Goal: Task Accomplishment & Management: Use online tool/utility

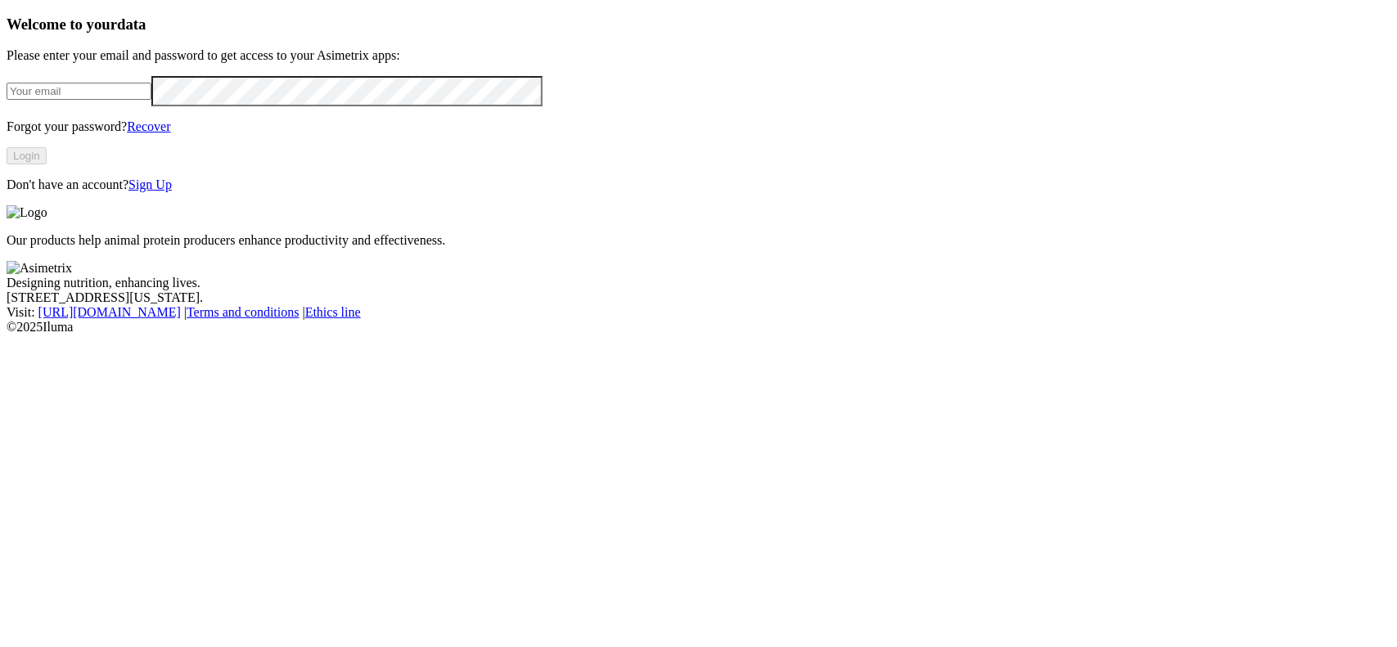
type input "[EMAIL_ADDRESS][DOMAIN_NAME]"
click at [47, 164] on button "Login" at bounding box center [27, 155] width 40 height 17
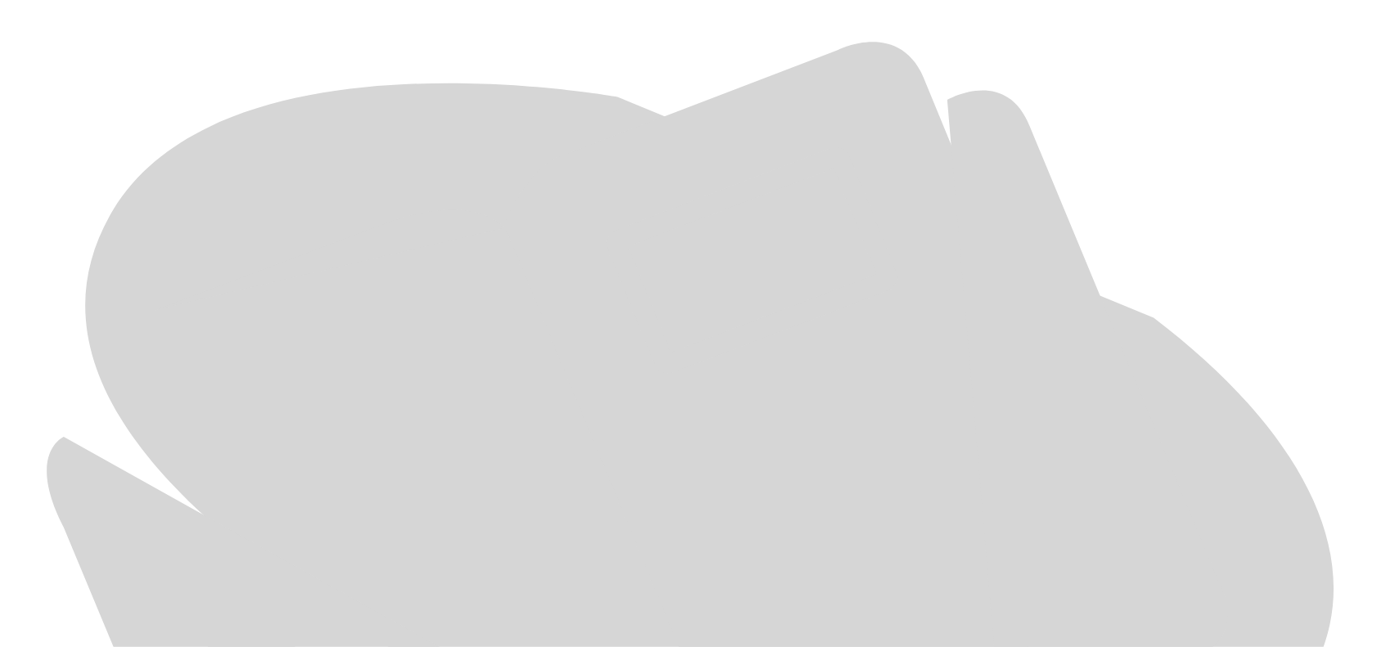
scroll to position [734, 0]
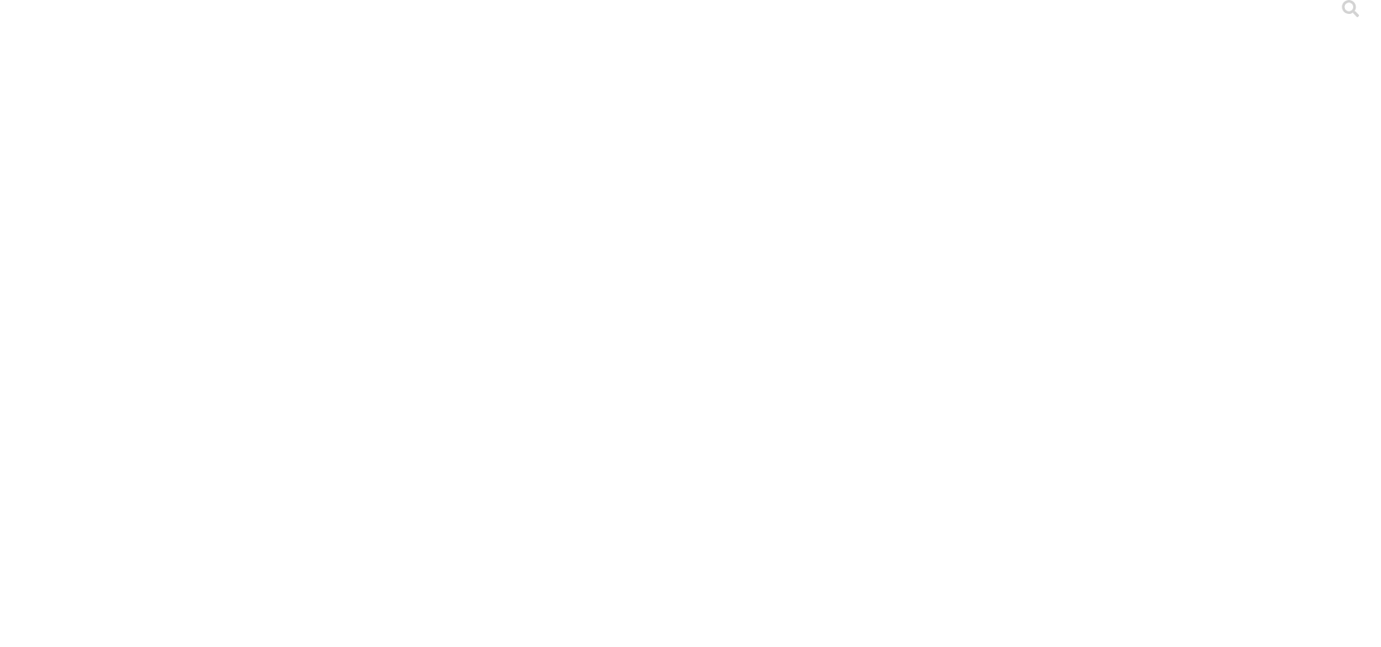
scroll to position [0, 0]
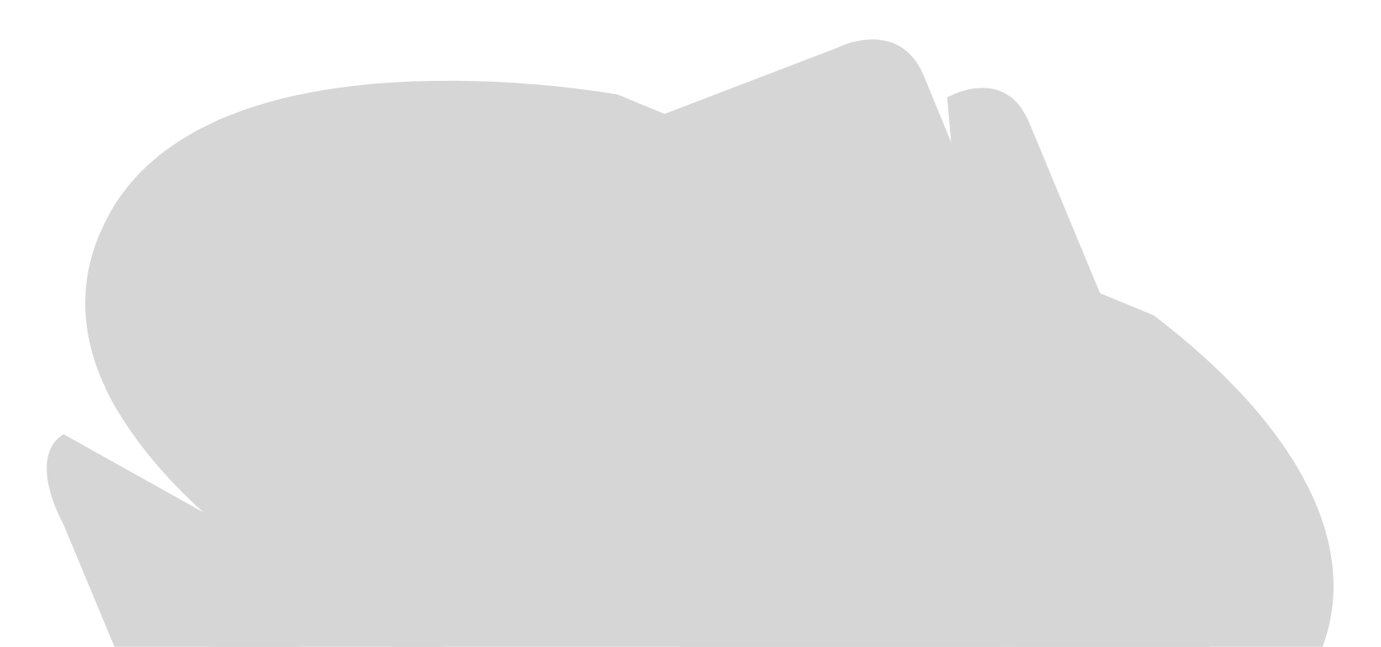
scroll to position [734, 0]
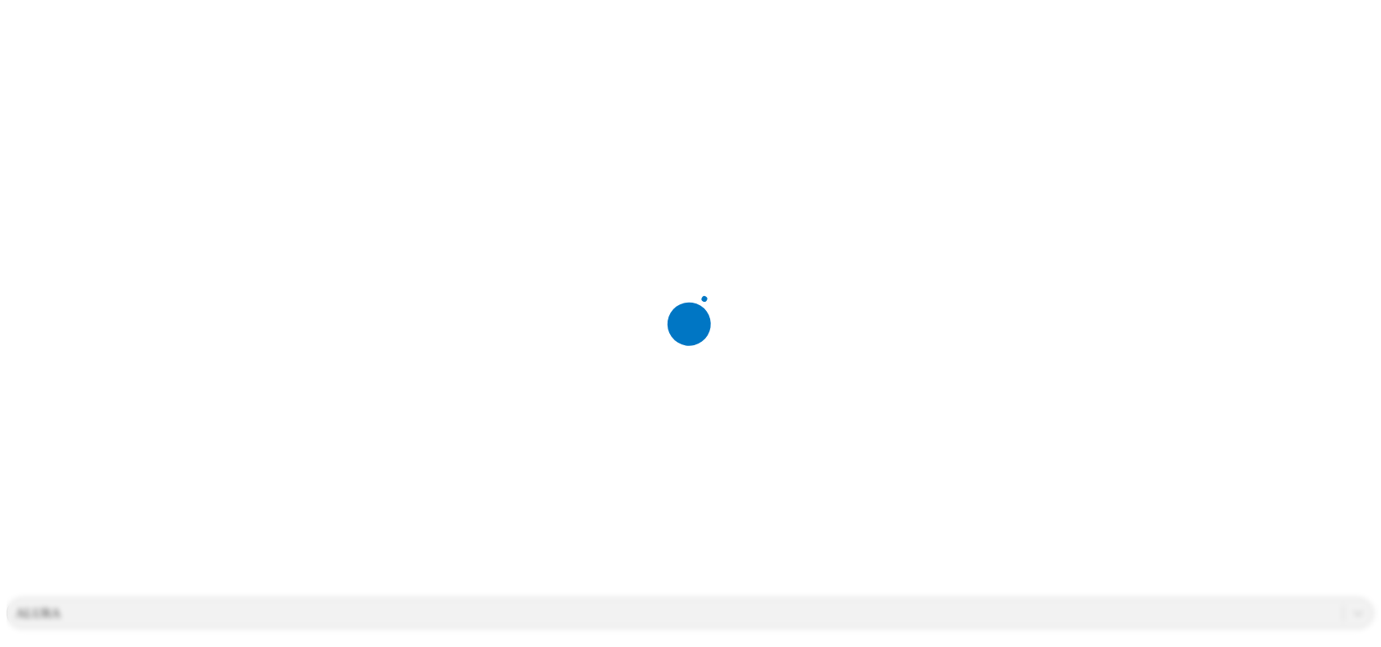
scroll to position [102, 0]
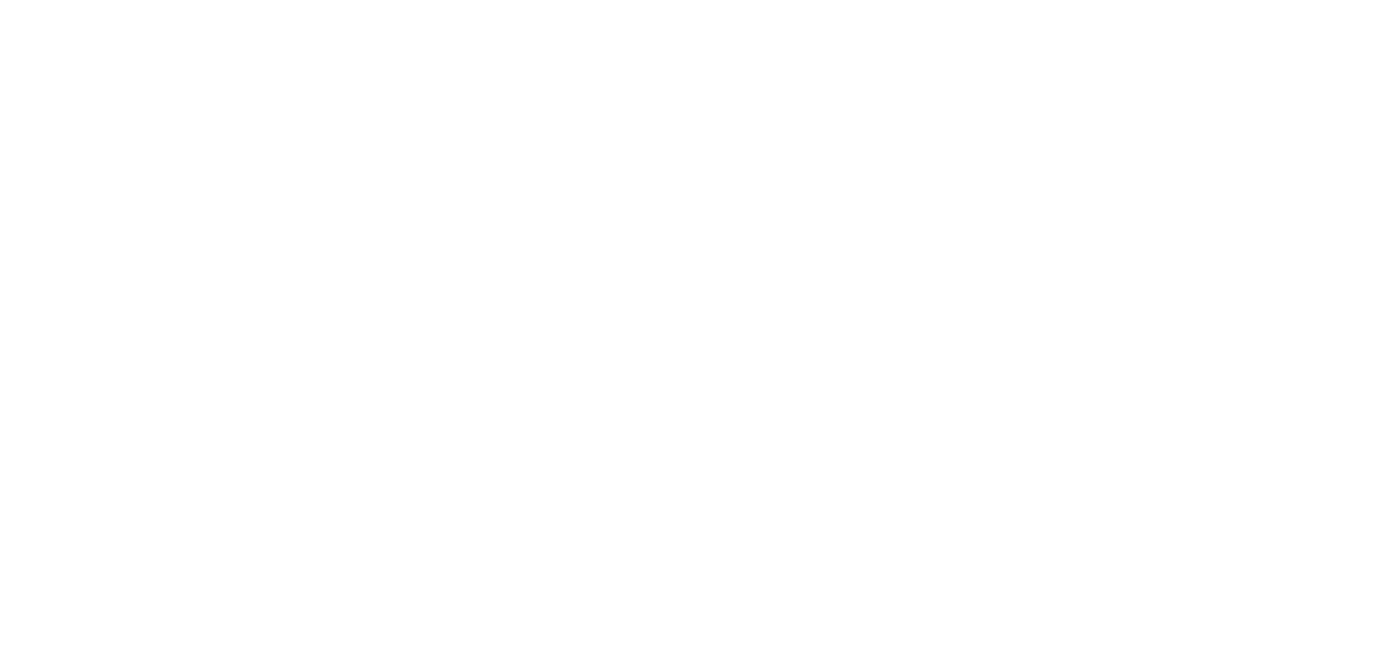
click at [227, 312] on div at bounding box center [705, 323] width 1397 height 647
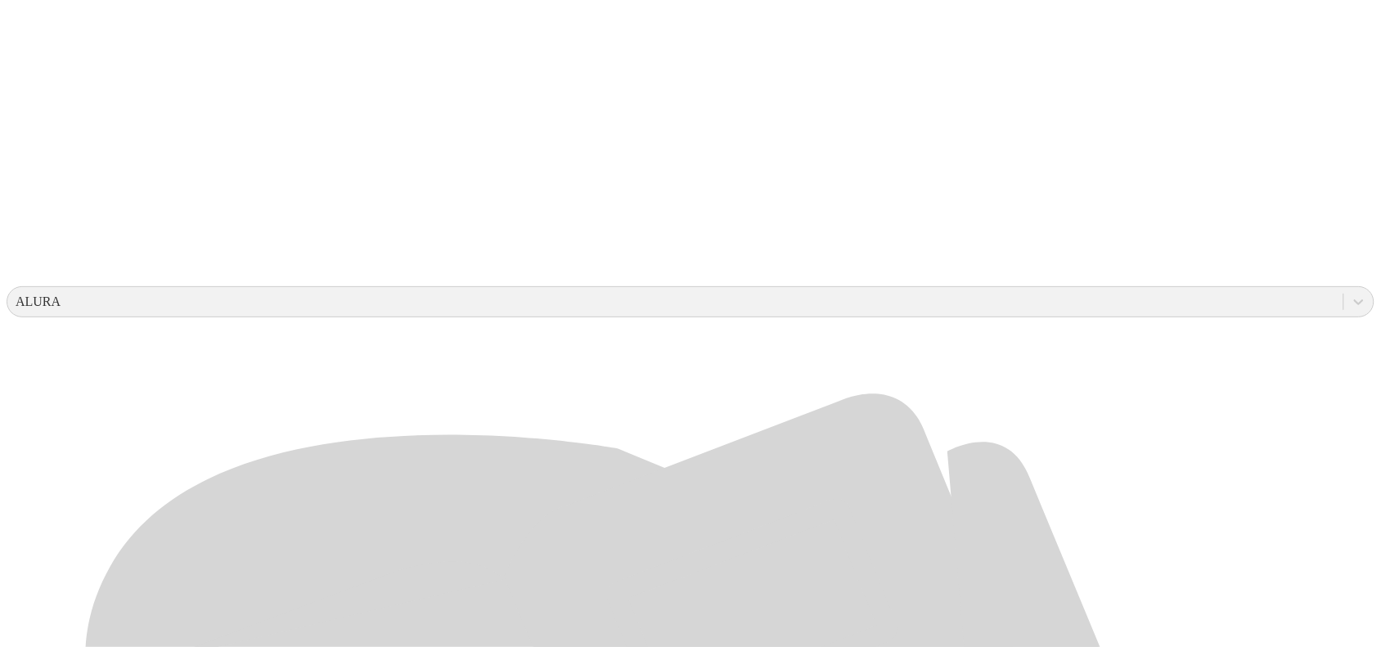
scroll to position [409, 0]
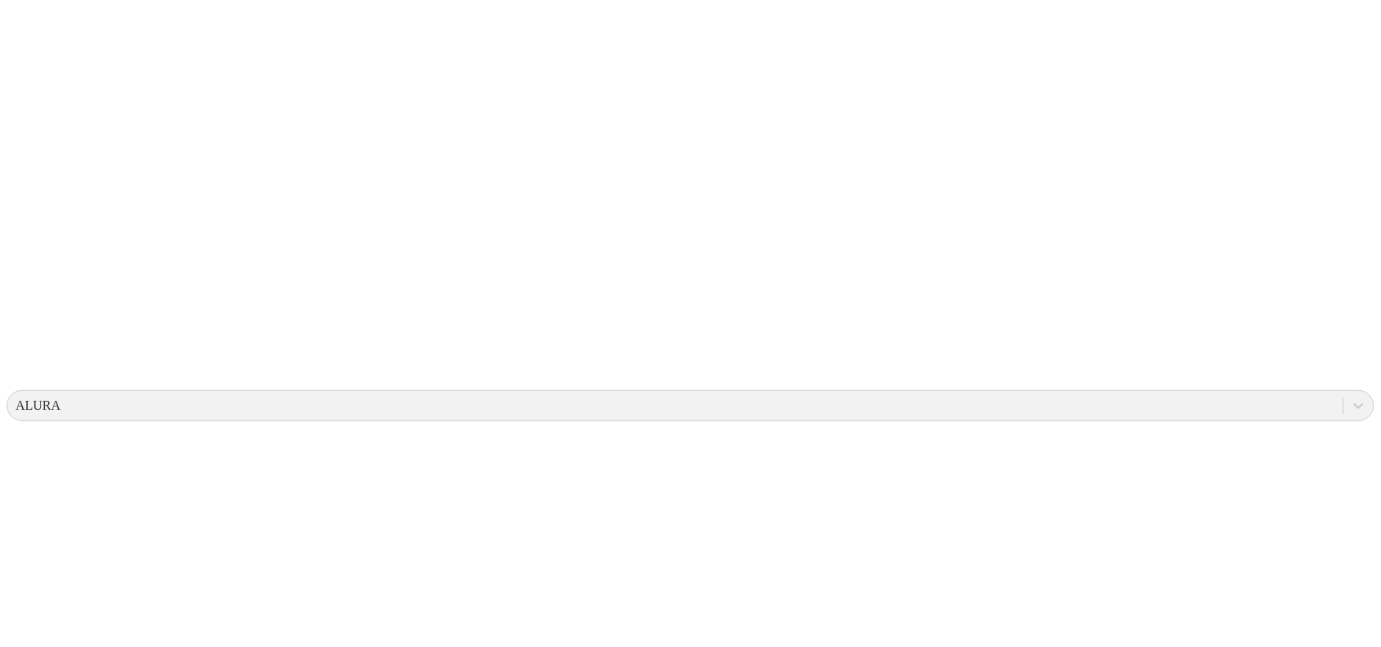
scroll to position [0, 0]
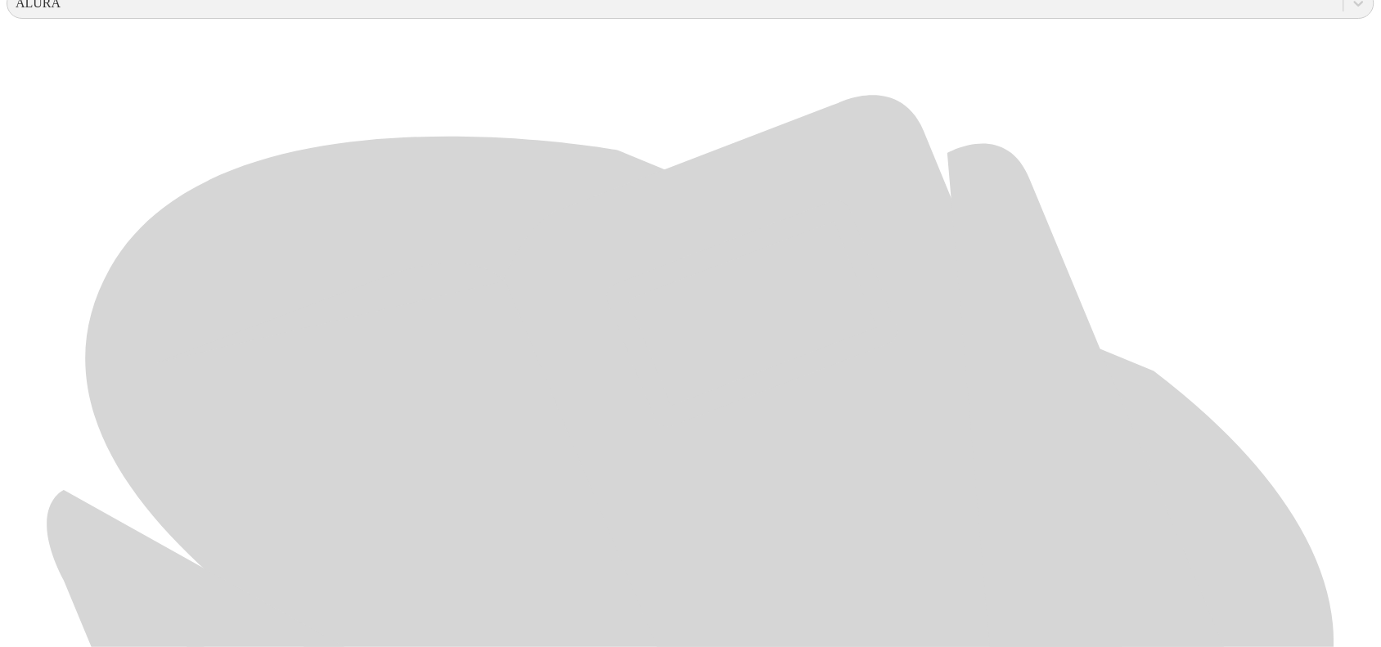
scroll to position [734, 0]
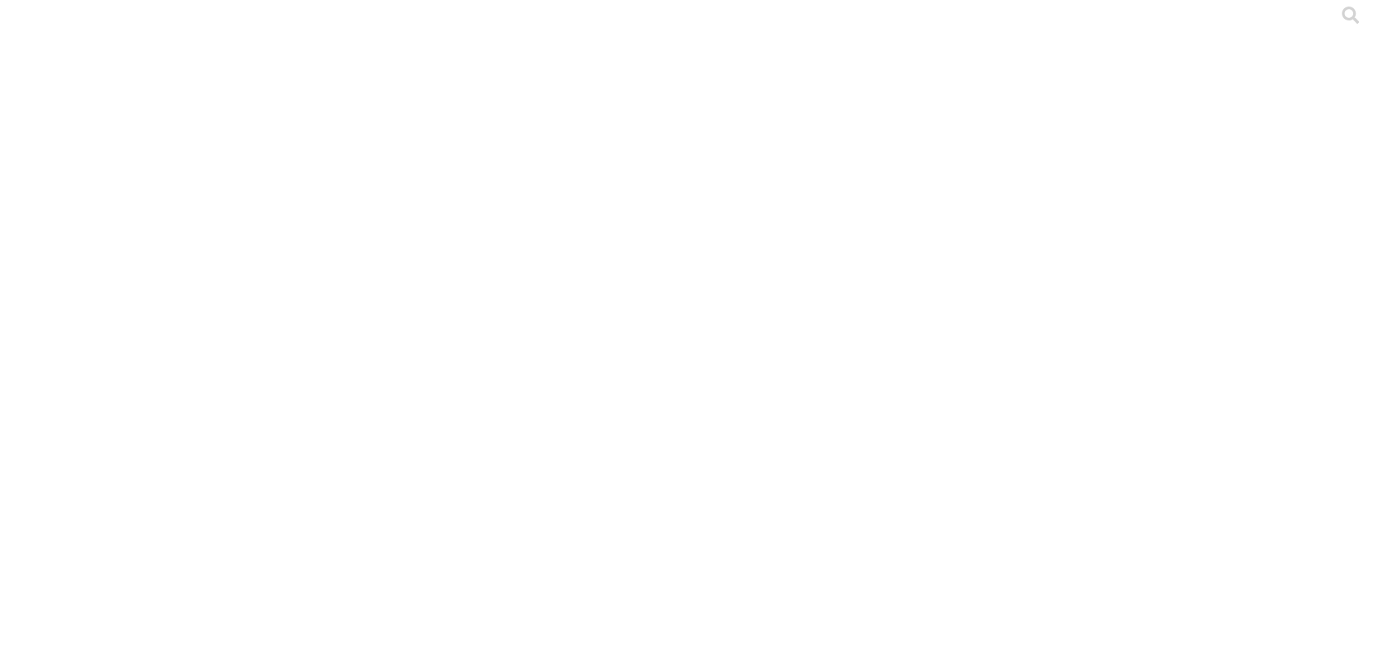
scroll to position [0, 0]
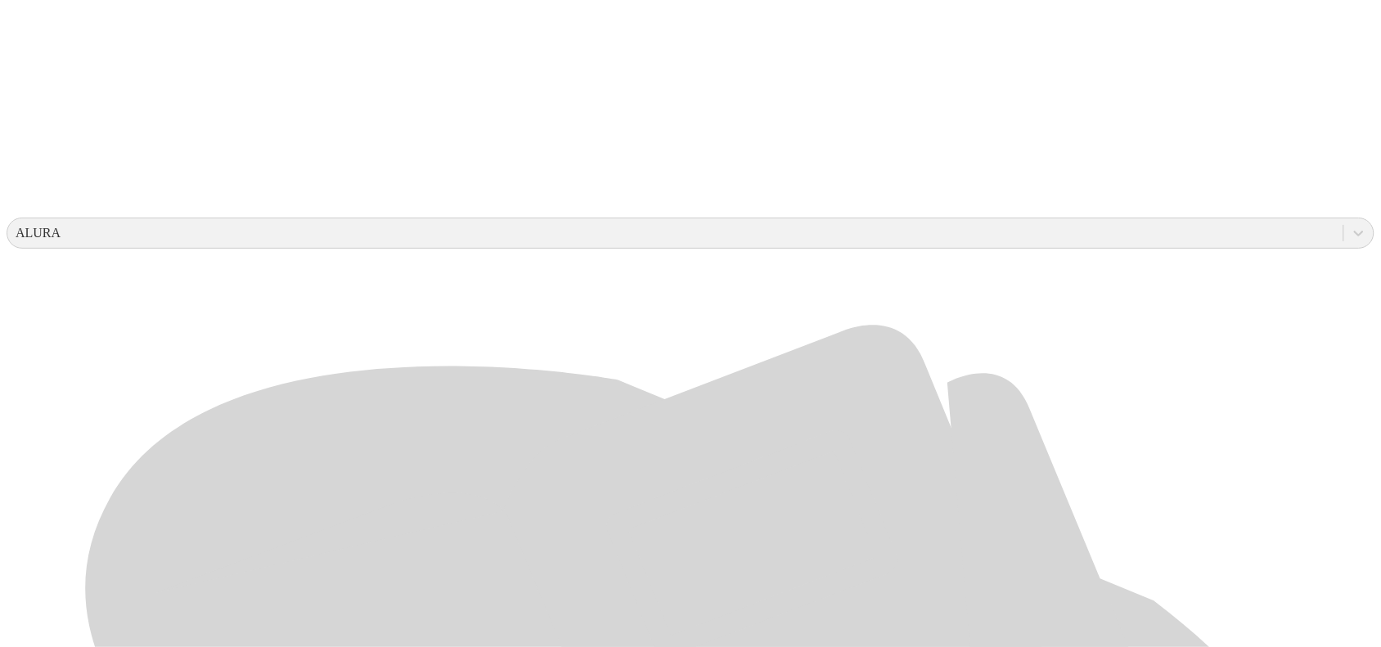
scroll to position [427, 0]
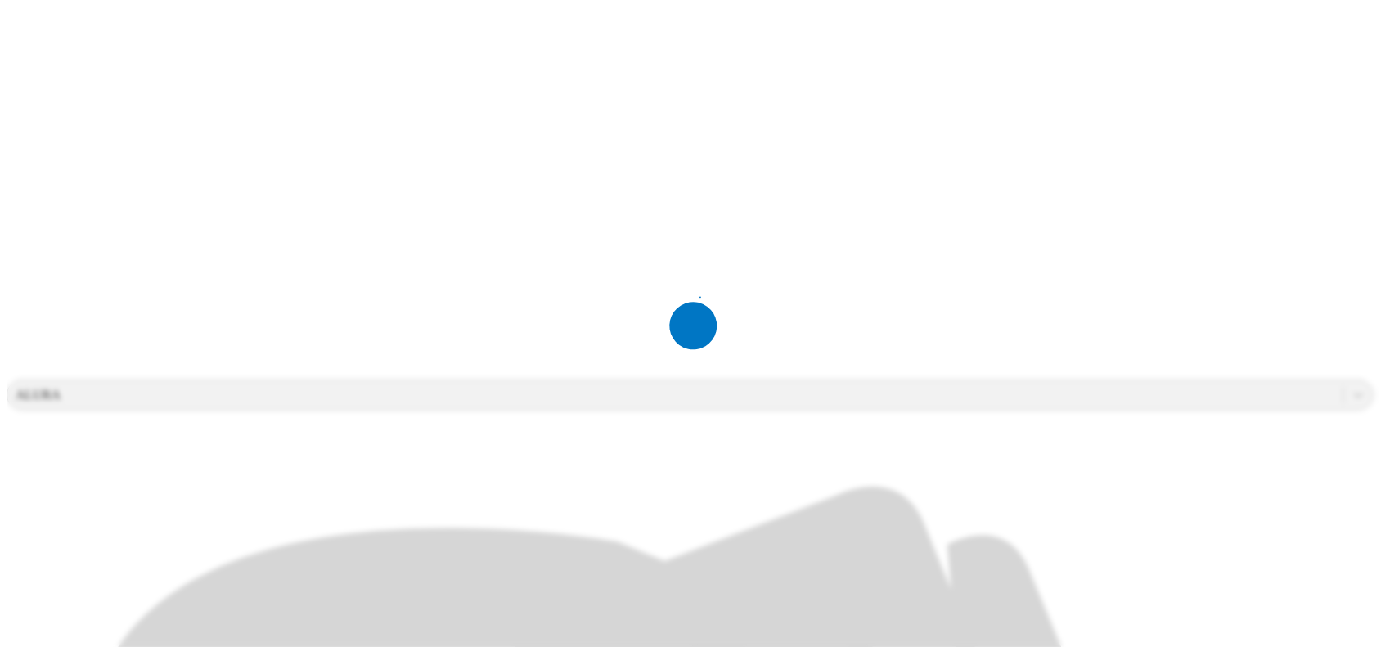
scroll to position [0, 0]
